Goal: Information Seeking & Learning: Learn about a topic

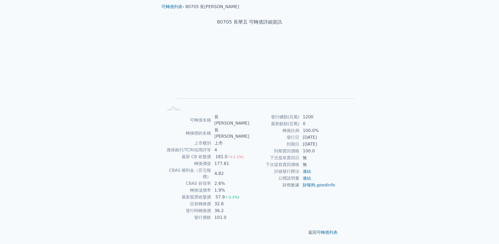
scroll to position [51, 0]
click at [302, 174] on link "連結" at bounding box center [306, 171] width 8 height 5
click at [302, 181] on link "連結" at bounding box center [306, 178] width 8 height 5
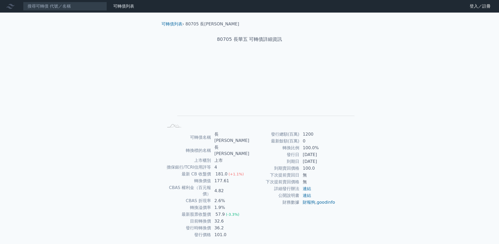
scroll to position [51, 0]
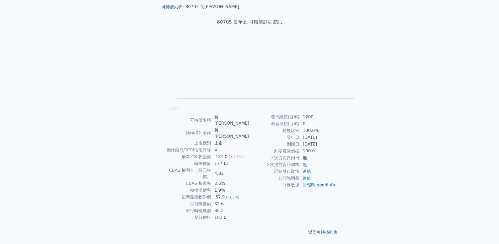
drag, startPoint x: 239, startPoint y: 177, endPoint x: 269, endPoint y: 183, distance: 31.4
click at [269, 183] on tbody "發行總額(百萬) 1200 最新餘額(百萬) 0 轉換比例 100.0% 發行日 2023-03-13 到期日 2026-03-13 到期賣回價格 100.0…" at bounding box center [292, 151] width 86 height 75
drag, startPoint x: 231, startPoint y: 142, endPoint x: 268, endPoint y: 140, distance: 37.0
click at [249, 201] on tr "目前轉換價 32.6" at bounding box center [206, 204] width 86 height 7
drag, startPoint x: 228, startPoint y: 147, endPoint x: 264, endPoint y: 148, distance: 36.1
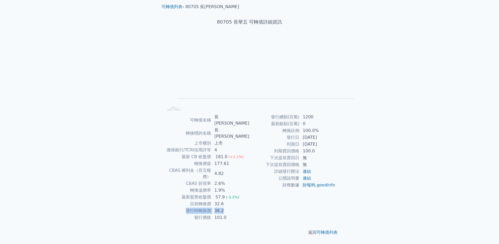
click at [249, 207] on tr "發行時轉換價 36.2" at bounding box center [206, 210] width 86 height 7
drag, startPoint x: 224, startPoint y: 136, endPoint x: 278, endPoint y: 136, distance: 53.9
click at [249, 194] on tr "最新股票收盤價 57.9 (-3.3%)" at bounding box center [206, 197] width 86 height 7
drag, startPoint x: 223, startPoint y: 105, endPoint x: 283, endPoint y: 106, distance: 60.0
click at [249, 153] on tr "最新 CB 收盤價 181.0 (+1.1%)" at bounding box center [206, 156] width 86 height 7
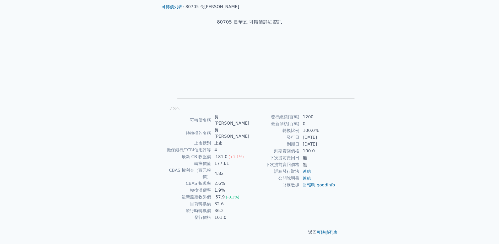
click at [249, 187] on td "1.9%" at bounding box center [230, 190] width 38 height 7
drag, startPoint x: 233, startPoint y: 110, endPoint x: 275, endPoint y: 112, distance: 41.4
click at [249, 160] on tr "轉換價值 177.61" at bounding box center [206, 163] width 86 height 7
drag, startPoint x: 224, startPoint y: 106, endPoint x: 279, endPoint y: 107, distance: 55.5
click at [249, 153] on tr "最新 CB 收盤價 181.0 (+1.1%)" at bounding box center [206, 156] width 86 height 7
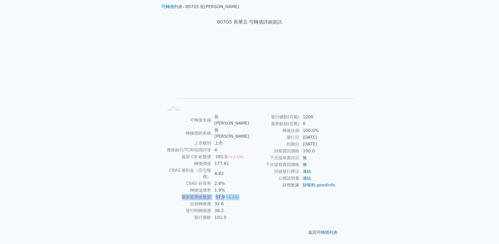
drag, startPoint x: 224, startPoint y: 136, endPoint x: 276, endPoint y: 137, distance: 51.6
click at [249, 194] on tr "最新股票收盤價 57.9 (-3.3%)" at bounding box center [206, 197] width 86 height 7
drag, startPoint x: 226, startPoint y: 147, endPoint x: 270, endPoint y: 156, distance: 44.9
click at [249, 156] on tbody "可轉債名稱 長華五 轉換標的名稱 長華 上市櫃別 上市 擔保銀行/TCRI信用評等 4 最新 CB 收盤價 181.0 (+1.1%) 轉換價值 177.61…" at bounding box center [206, 167] width 86 height 107
drag, startPoint x: 224, startPoint y: 160, endPoint x: 276, endPoint y: 182, distance: 56.0
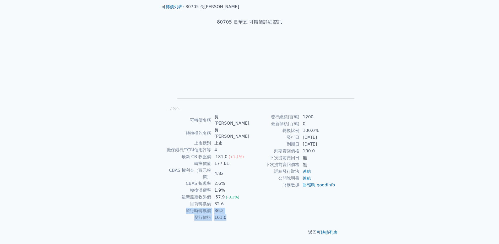
click at [276, 182] on tbody "發行總額(百萬) 1200 最新餘額(百萬) 0 轉換比例 100.0% 發行日 2023-03-13 到期日 2026-03-13 到期賣回價格 100.0…" at bounding box center [292, 151] width 86 height 75
drag, startPoint x: 268, startPoint y: 153, endPoint x: 233, endPoint y: 152, distance: 35.1
click at [233, 214] on tr "發行價格 101.0" at bounding box center [206, 217] width 86 height 7
drag, startPoint x: 224, startPoint y: 150, endPoint x: 264, endPoint y: 150, distance: 40.3
click at [249, 207] on tr "發行時轉換價 36.2" at bounding box center [206, 210] width 86 height 7
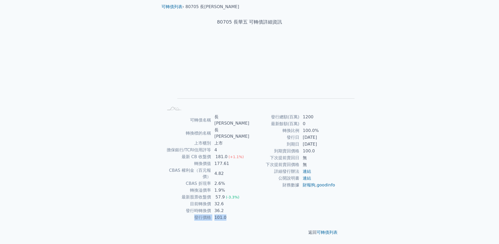
drag, startPoint x: 233, startPoint y: 153, endPoint x: 262, endPoint y: 155, distance: 28.6
click at [249, 214] on tr "發行價格 101.0" at bounding box center [206, 217] width 86 height 7
drag, startPoint x: 232, startPoint y: 112, endPoint x: 269, endPoint y: 112, distance: 36.9
click at [249, 160] on tr "轉換價值 177.61" at bounding box center [206, 163] width 86 height 7
drag, startPoint x: 221, startPoint y: 104, endPoint x: 290, endPoint y: 107, distance: 68.9
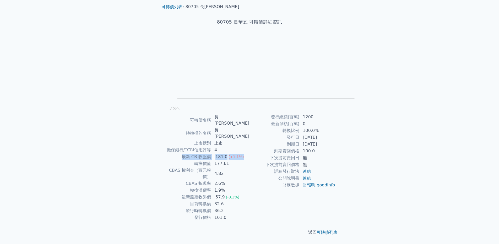
click at [249, 153] on tr "最新 CB 收盤價 181.0 (+1.1%)" at bounding box center [206, 156] width 86 height 7
click at [249, 187] on td "1.9%" at bounding box center [230, 190] width 38 height 7
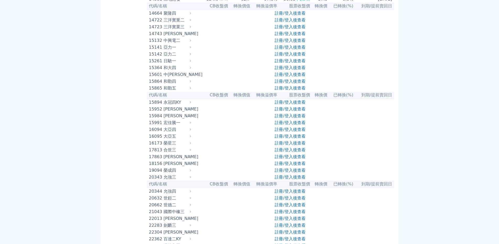
scroll to position [140, 0]
